Goal: Task Accomplishment & Management: Manage account settings

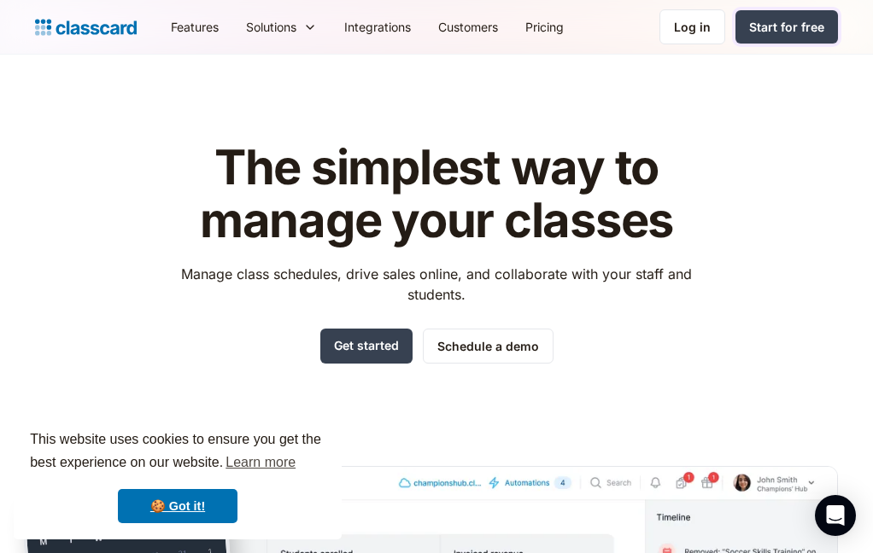
drag, startPoint x: 786, startPoint y: 29, endPoint x: 747, endPoint y: 130, distance: 108.1
click at [699, 30] on div "Log in" at bounding box center [692, 27] width 37 height 18
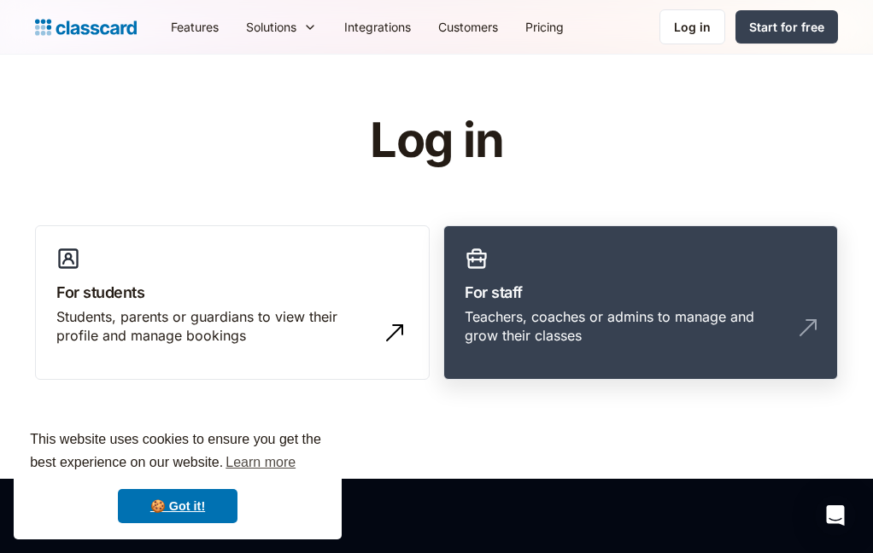
click at [570, 296] on h3 "For staff" at bounding box center [640, 292] width 352 height 23
